Goal: Task Accomplishment & Management: Use online tool/utility

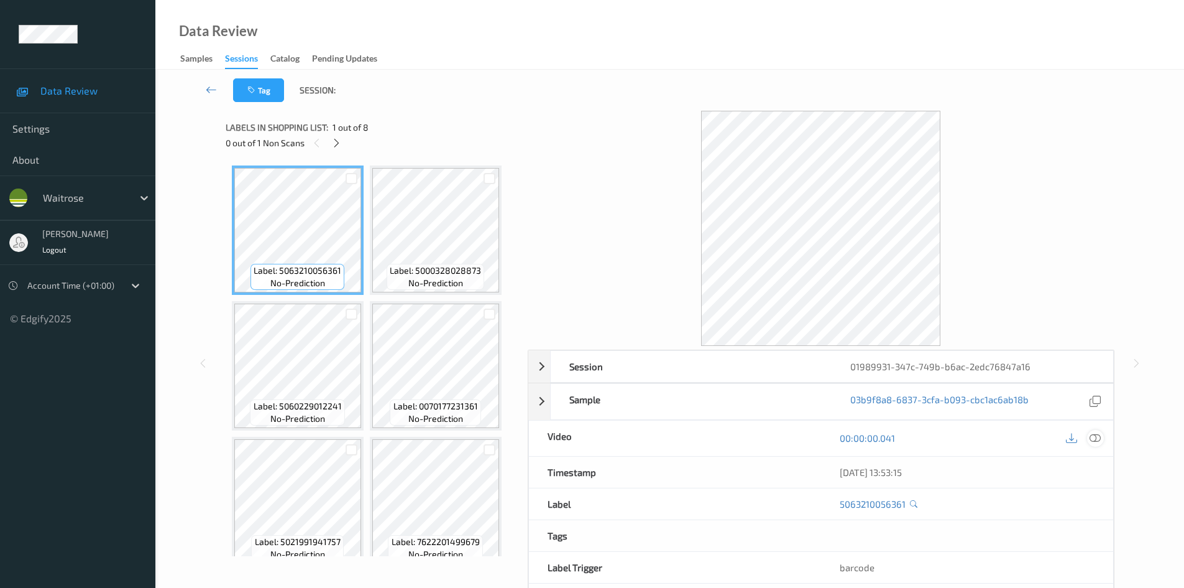
click at [1099, 437] on icon at bounding box center [1095, 437] width 11 height 11
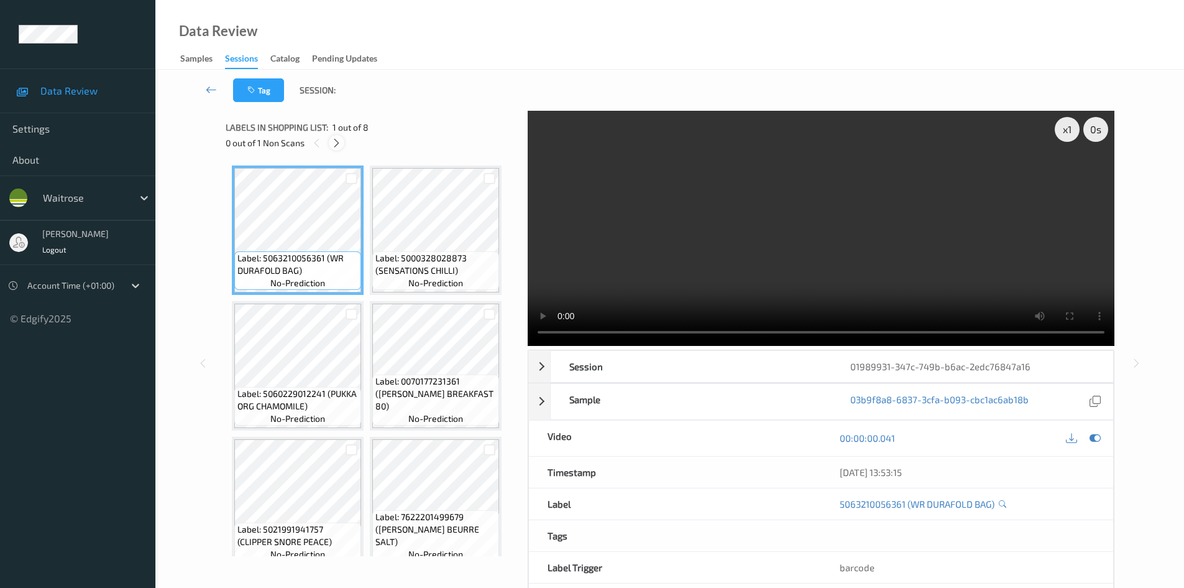
click at [336, 145] on icon at bounding box center [336, 142] width 11 height 11
click at [338, 143] on icon at bounding box center [336, 142] width 11 height 11
click at [336, 144] on icon at bounding box center [336, 142] width 11 height 11
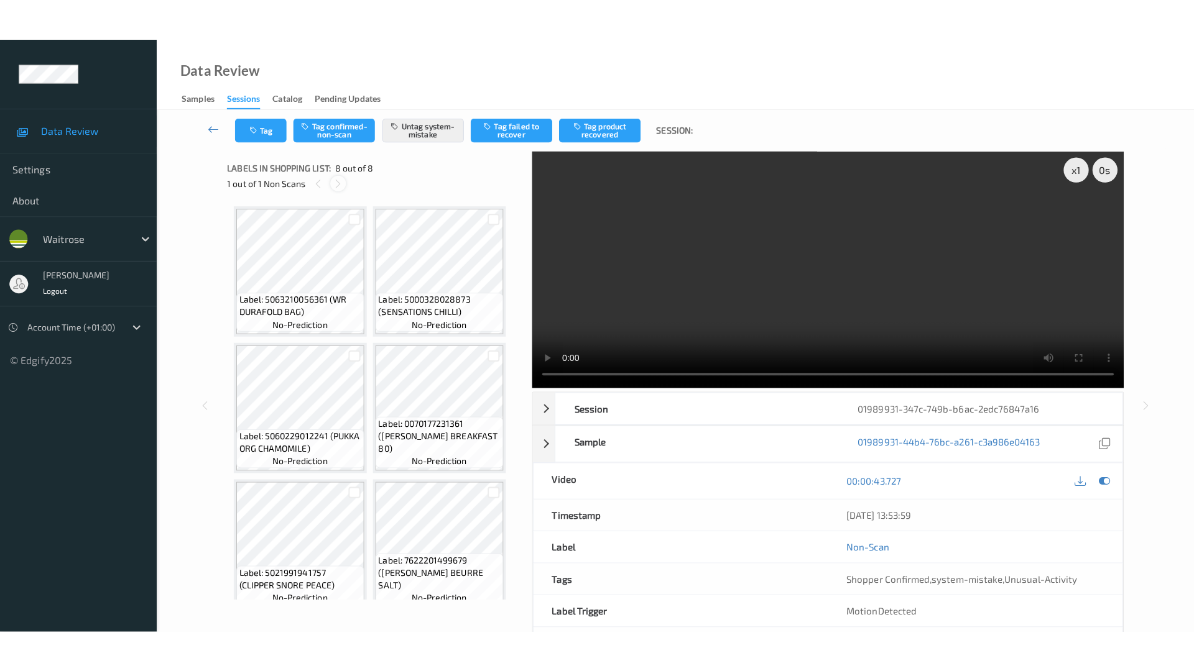
scroll to position [287, 0]
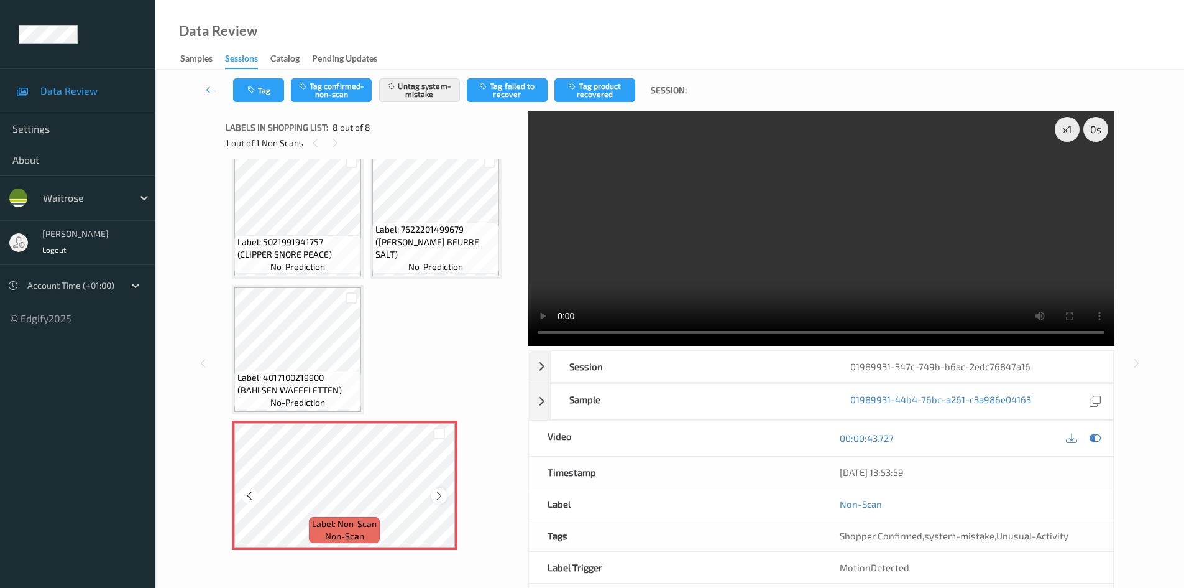
click at [442, 499] on icon at bounding box center [439, 495] width 11 height 11
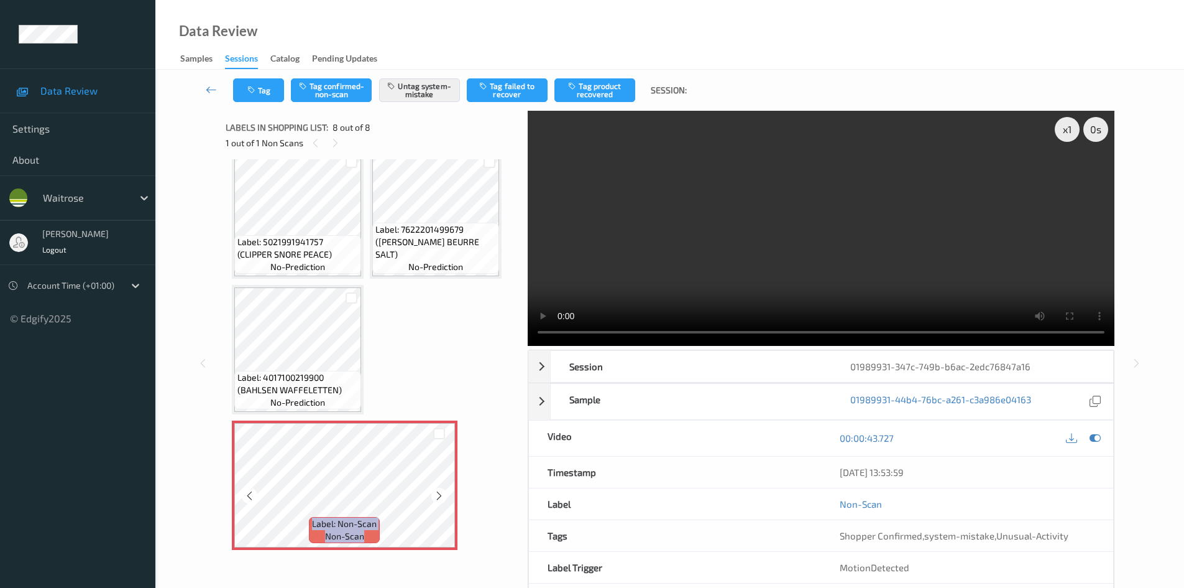
click at [442, 499] on icon at bounding box center [439, 495] width 11 height 11
